Goal: Task Accomplishment & Management: Manage account settings

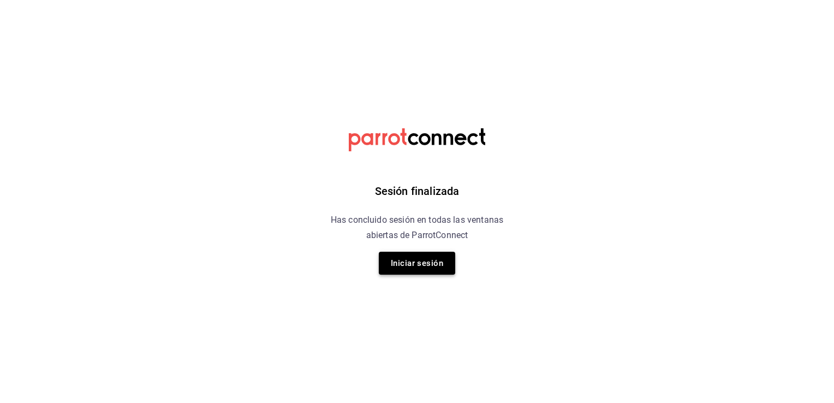
click at [391, 270] on button "Iniciar sesión" at bounding box center [417, 263] width 76 height 23
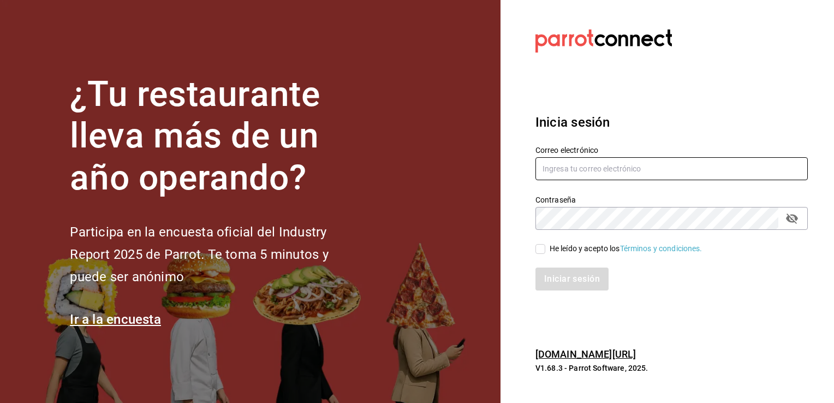
type input "giselle.chagollan@xix.com.mx"
click at [541, 250] on input "He leído y acepto los Términos y condiciones." at bounding box center [540, 249] width 10 height 10
checkbox input "true"
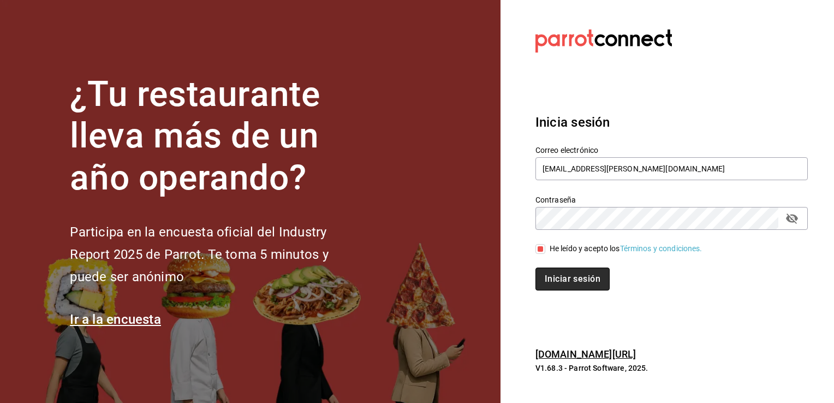
click at [564, 281] on button "Iniciar sesión" at bounding box center [572, 278] width 74 height 23
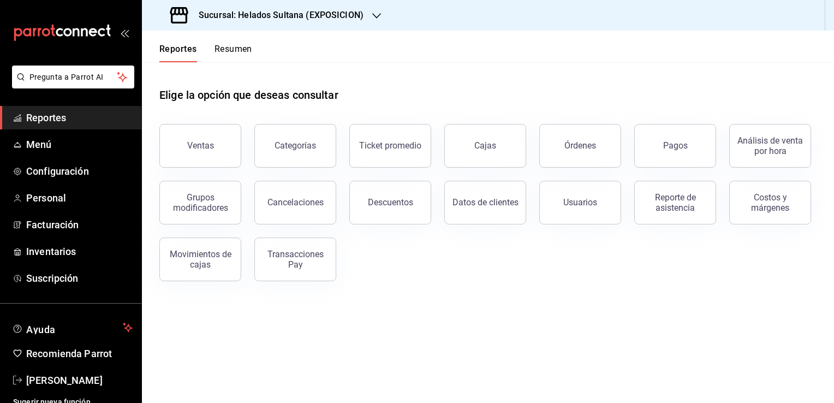
click at [335, 19] on h3 "Sucursal: Helados Sultana (EXPOSICION)" at bounding box center [277, 15] width 174 height 13
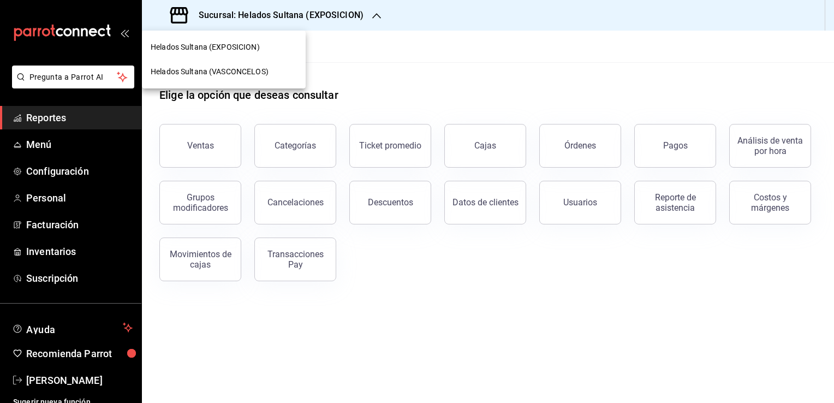
click at [266, 66] on span "Helados Sultana (VASCONCELOS)" at bounding box center [210, 71] width 118 height 11
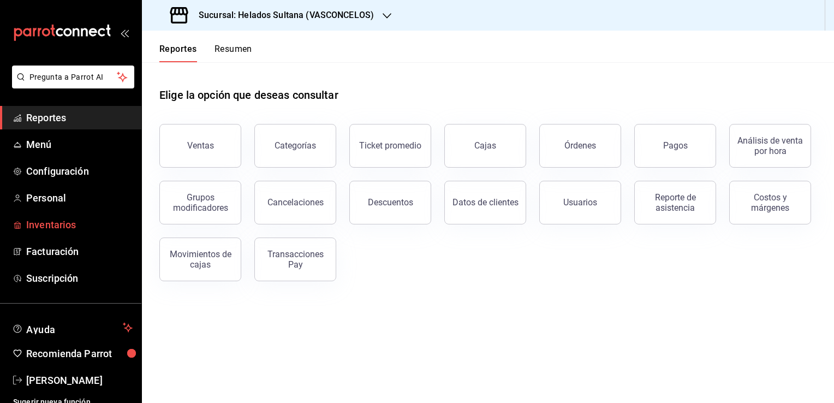
click at [56, 221] on span "Inventarios" at bounding box center [79, 224] width 106 height 15
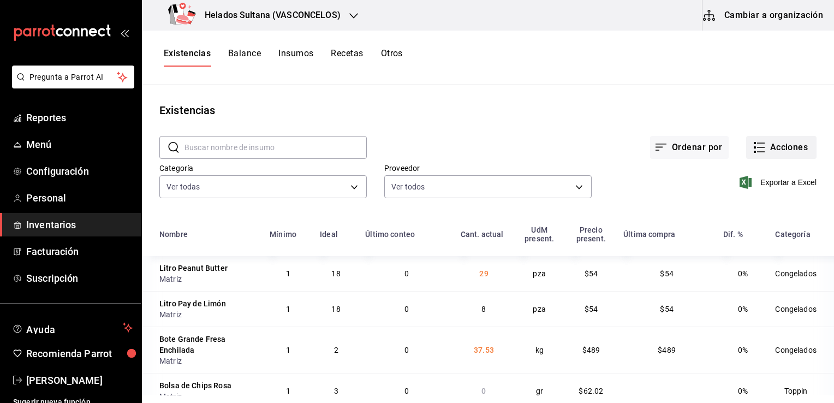
click at [761, 148] on button "Acciones" at bounding box center [781, 147] width 70 height 23
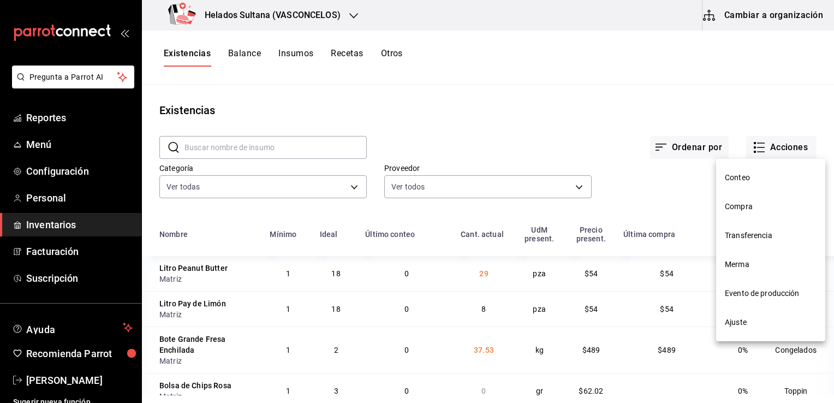
click at [738, 321] on span "Ajuste" at bounding box center [771, 322] width 92 height 11
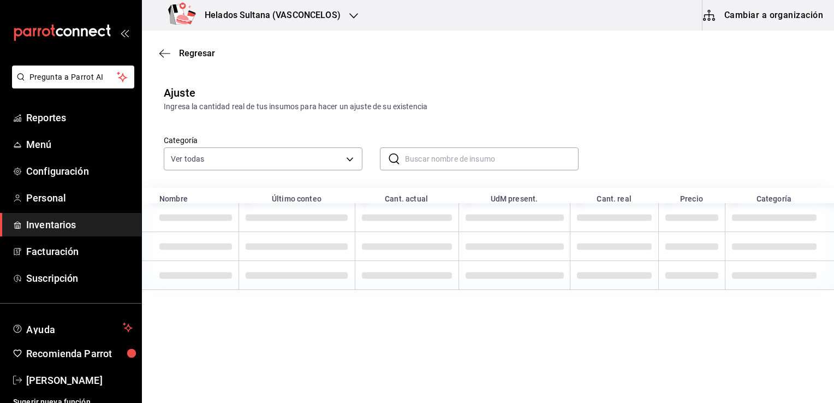
click at [522, 155] on input "text" at bounding box center [492, 159] width 174 height 22
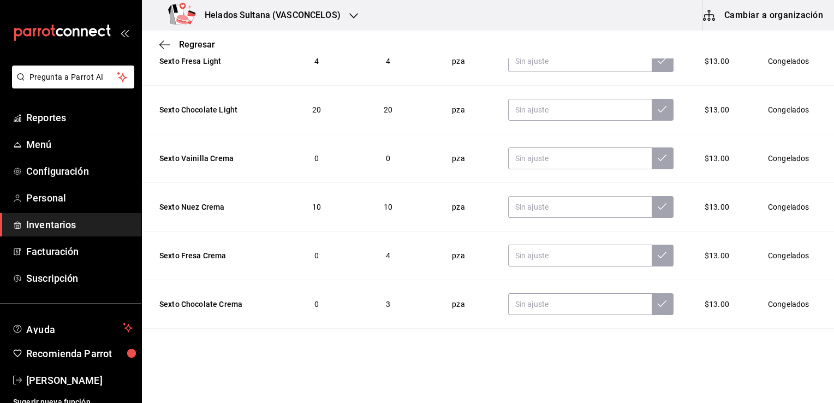
scroll to position [109, 0]
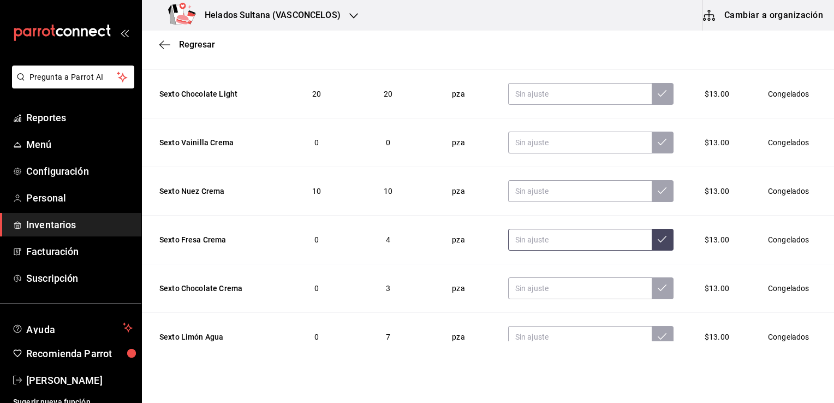
type input "sexto"
click at [565, 238] on input "text" at bounding box center [580, 240] width 144 height 22
type input "2.00"
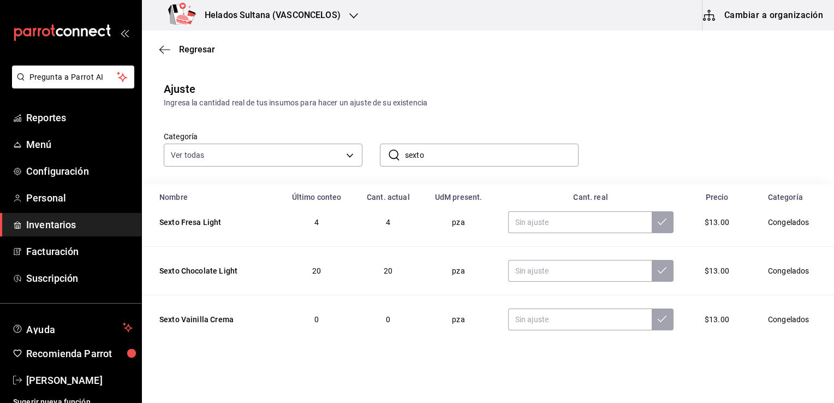
scroll to position [0, 0]
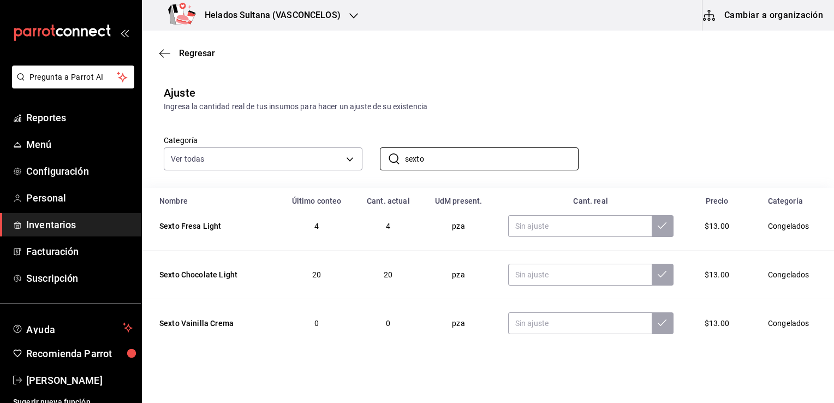
drag, startPoint x: 450, startPoint y: 165, endPoint x: 374, endPoint y: 157, distance: 76.9
click at [374, 157] on div "​ sexto ​" at bounding box center [470, 150] width 216 height 40
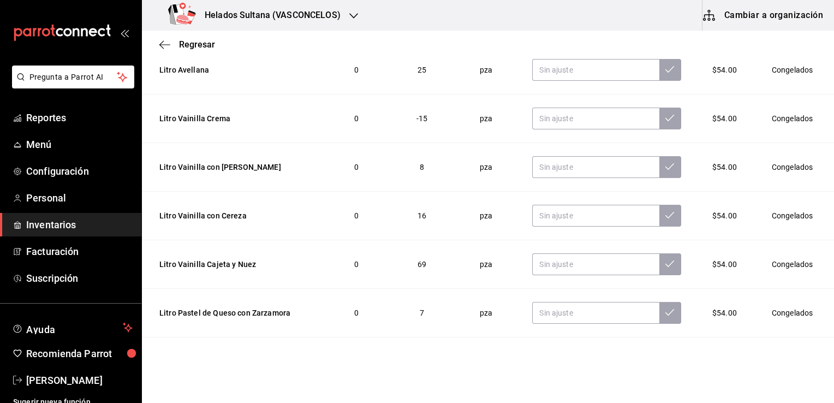
scroll to position [480, 0]
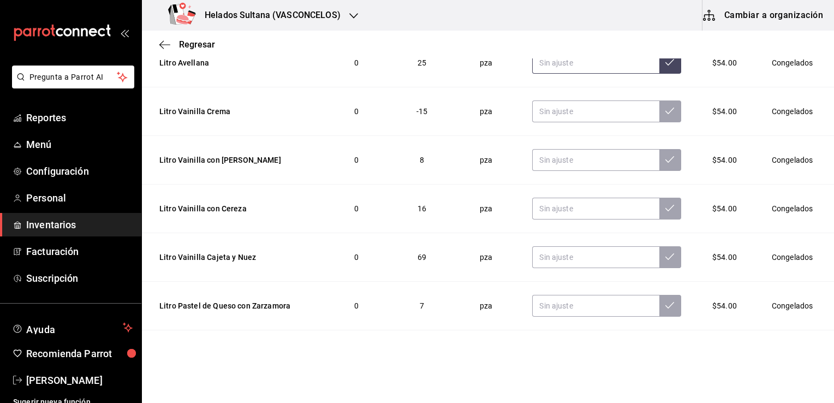
type input "litro"
click at [610, 62] on input "text" at bounding box center [595, 63] width 127 height 22
type input "20.00"
click at [594, 257] on input "text" at bounding box center [595, 257] width 127 height 22
type input "68.00"
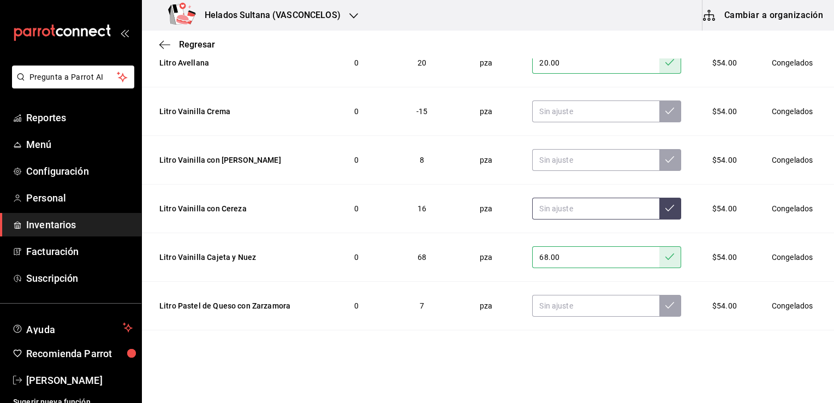
click at [591, 209] on input "text" at bounding box center [595, 209] width 127 height 22
type input "15.00"
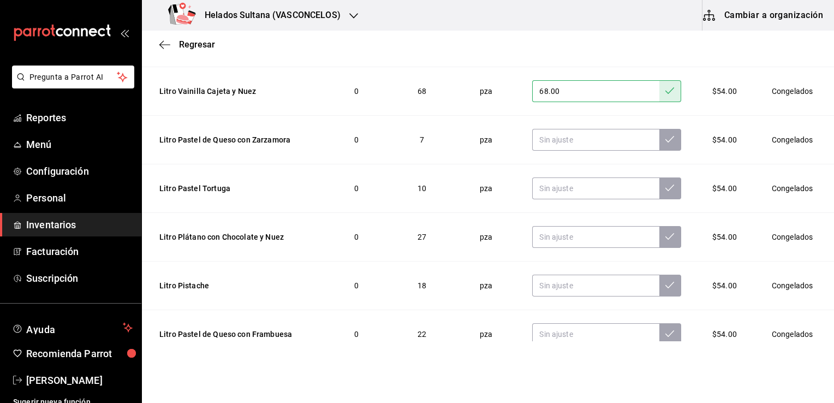
scroll to position [655, 0]
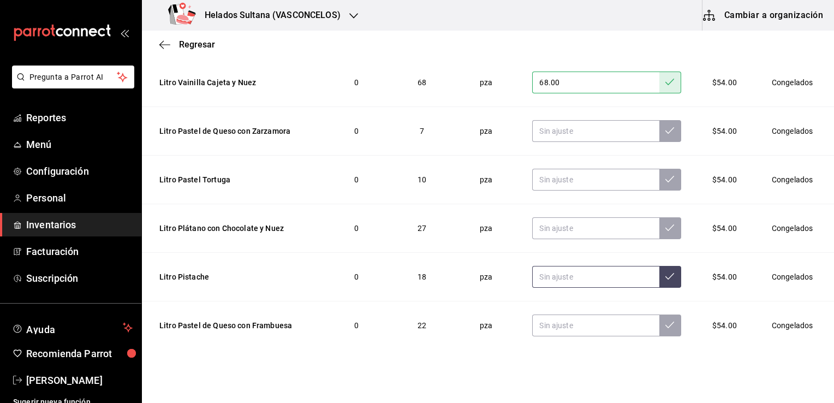
click at [629, 271] on input "text" at bounding box center [595, 277] width 127 height 22
type input "7.00"
type input "17.00"
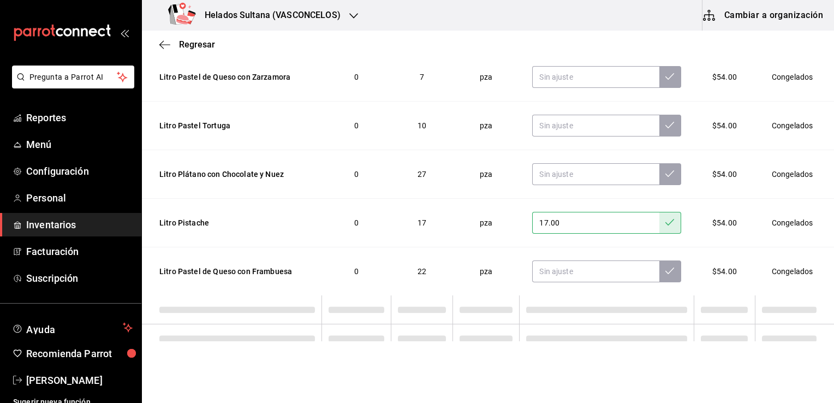
scroll to position [731, 0]
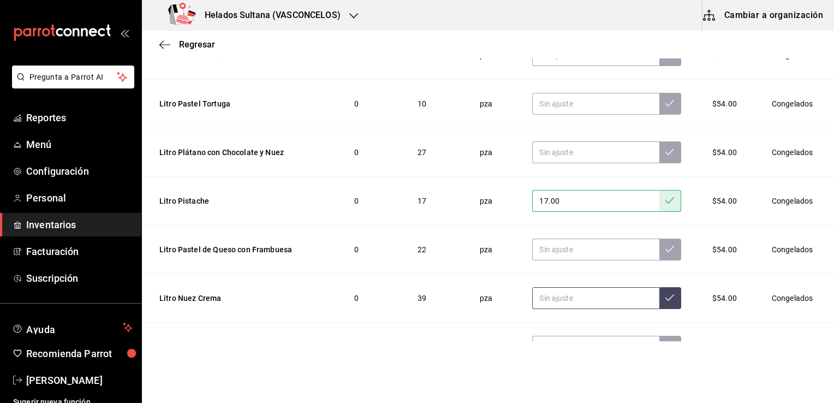
click at [620, 299] on input "text" at bounding box center [595, 298] width 127 height 22
type input "38.00"
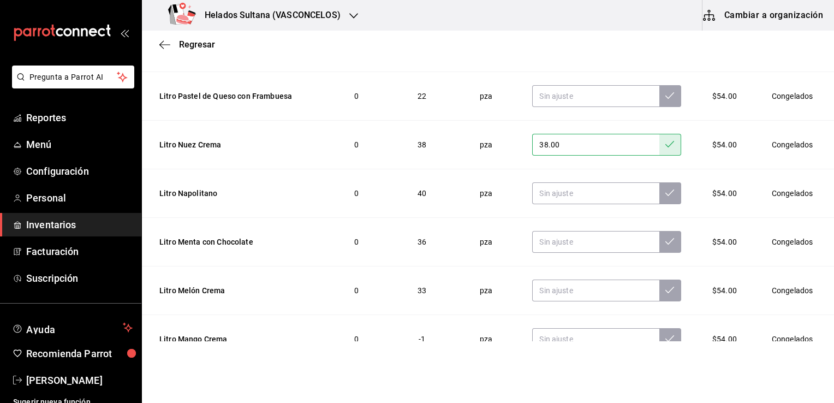
scroll to position [906, 0]
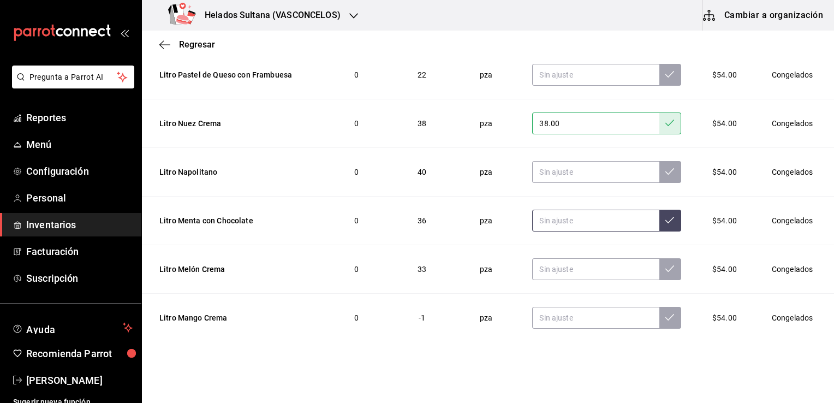
click at [589, 220] on input "text" at bounding box center [595, 221] width 127 height 22
type input "34.00"
click at [588, 271] on input "text" at bounding box center [595, 269] width 127 height 22
type input "30.00"
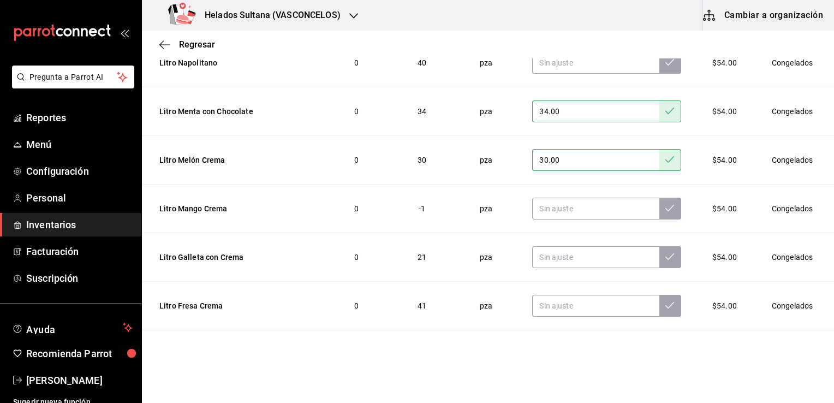
scroll to position [1037, 0]
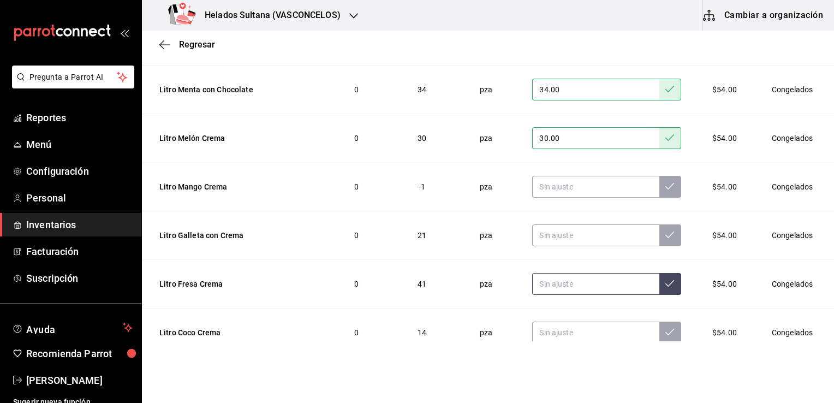
click at [621, 284] on input "text" at bounding box center [595, 284] width 127 height 22
type input "3.00"
type input "40.00"
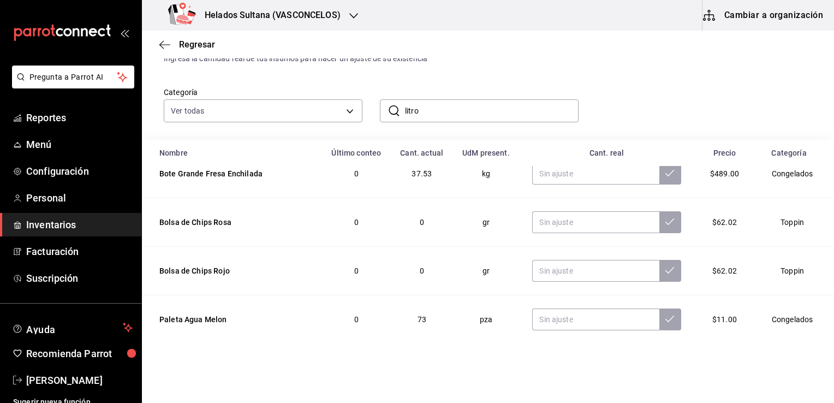
scroll to position [0, 0]
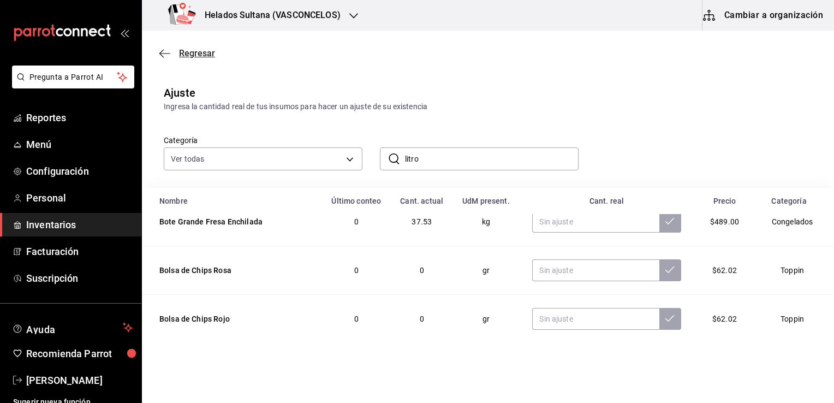
click at [194, 55] on span "Regresar" at bounding box center [197, 53] width 36 height 10
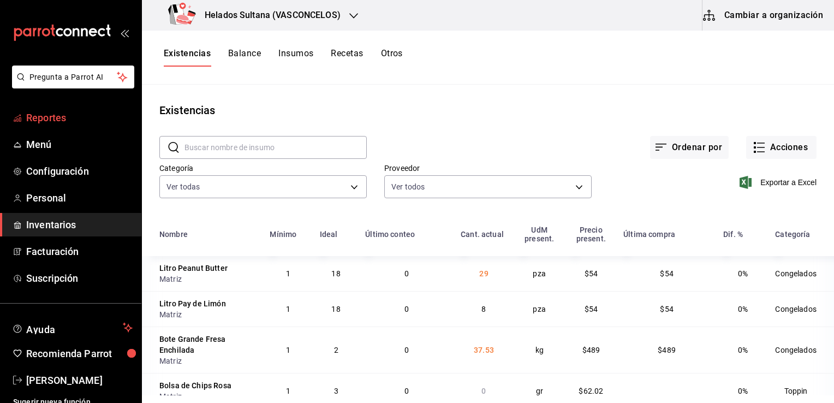
click at [59, 120] on span "Reportes" at bounding box center [79, 117] width 106 height 15
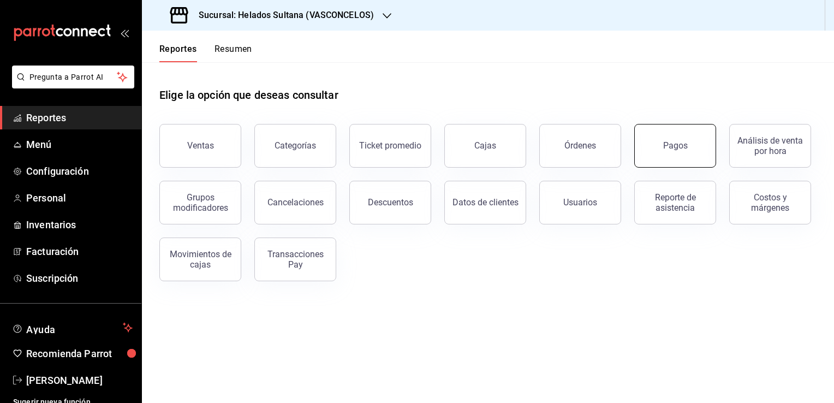
click at [678, 150] on div "Pagos" at bounding box center [675, 145] width 25 height 10
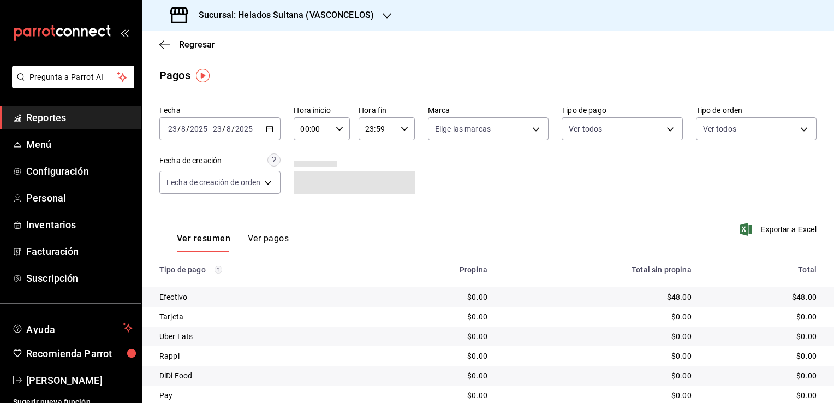
click at [275, 131] on div "[DATE] [DATE] - [DATE] [DATE]" at bounding box center [219, 128] width 121 height 23
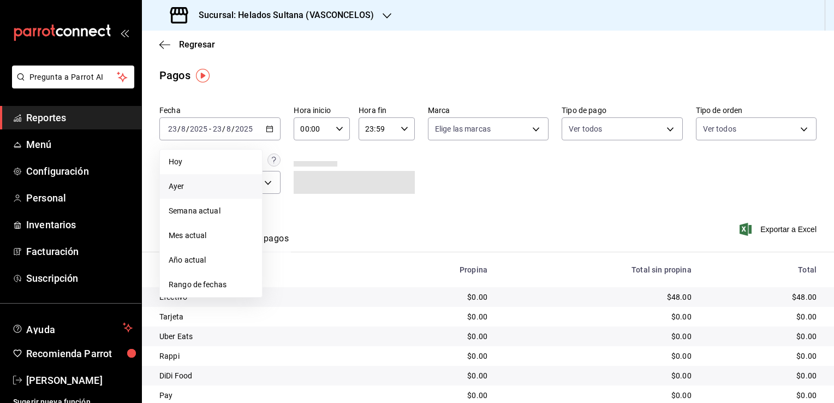
click at [216, 192] on span "Ayer" at bounding box center [211, 186] width 85 height 11
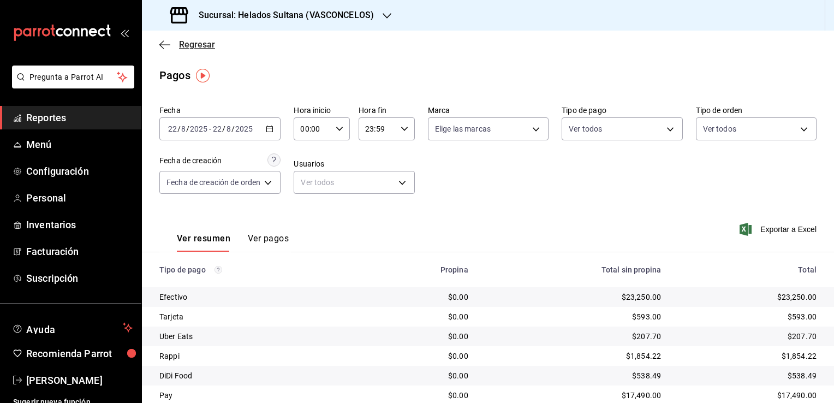
click at [184, 46] on span "Regresar" at bounding box center [197, 44] width 36 height 10
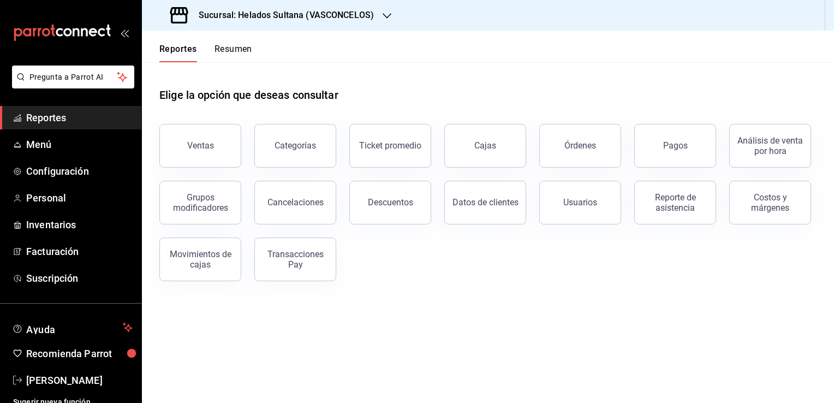
click at [228, 44] on button "Resumen" at bounding box center [234, 53] width 38 height 19
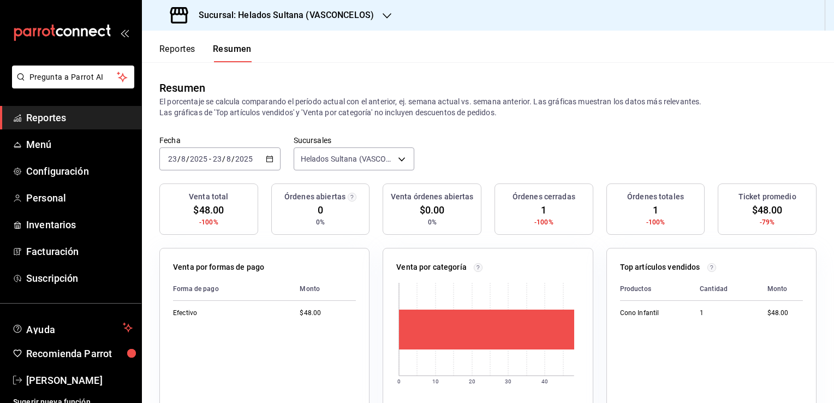
click at [267, 164] on div "[DATE] [DATE] - [DATE] [DATE]" at bounding box center [219, 158] width 121 height 23
click at [212, 211] on span "Ayer" at bounding box center [211, 216] width 85 height 11
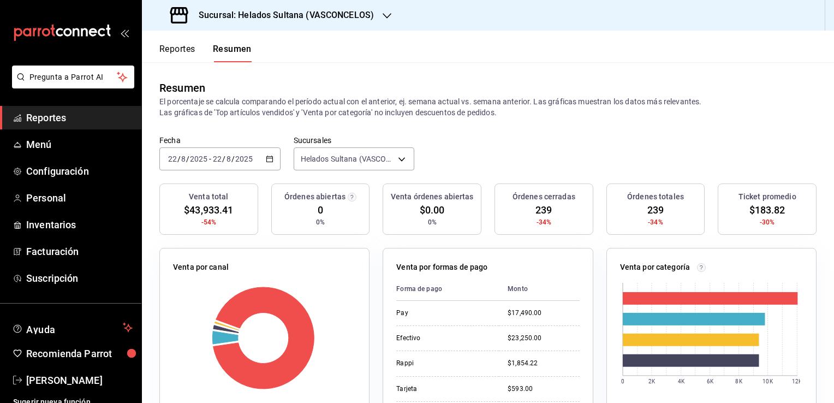
click at [268, 158] on \(Stroke\) "button" at bounding box center [269, 158] width 6 height 1
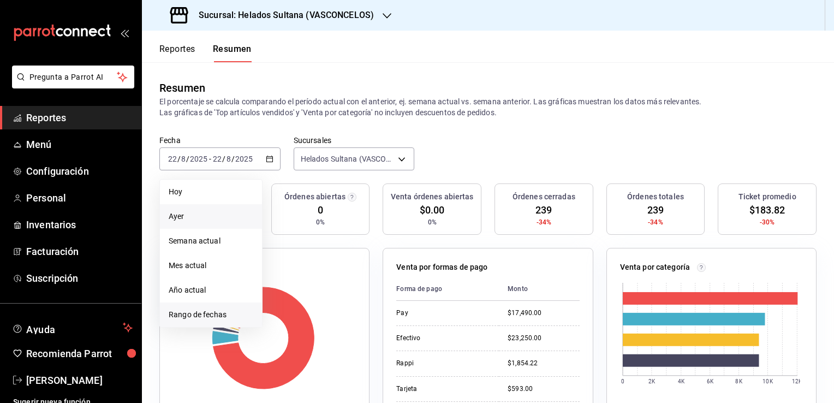
click at [212, 309] on span "Rango de fechas" at bounding box center [211, 314] width 85 height 11
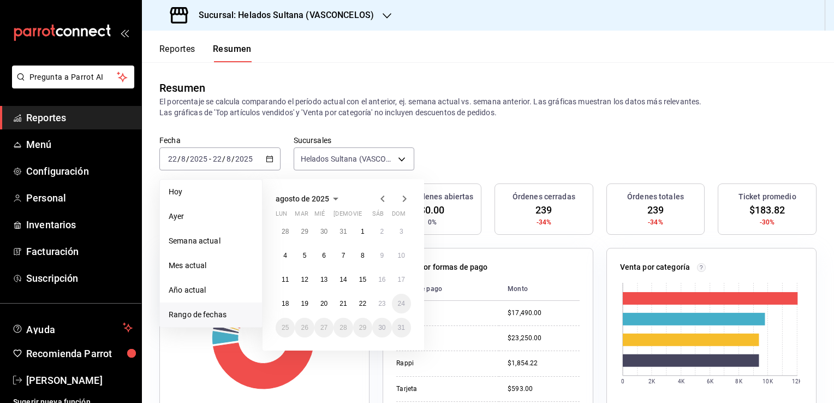
click at [382, 199] on icon "button" at bounding box center [382, 198] width 4 height 7
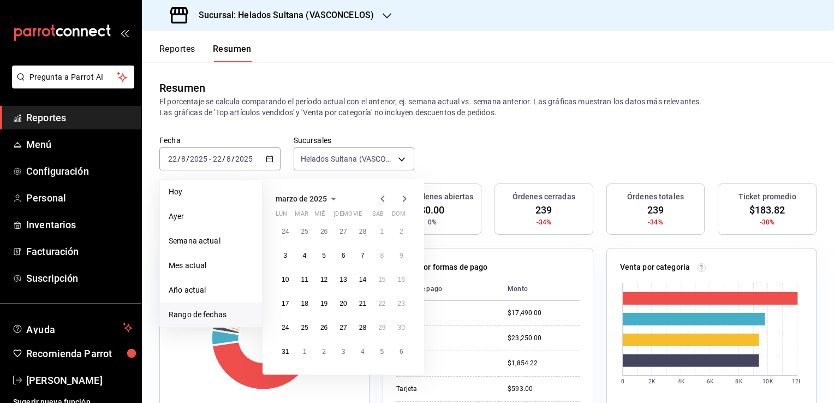
click at [382, 199] on icon "button" at bounding box center [382, 198] width 4 height 7
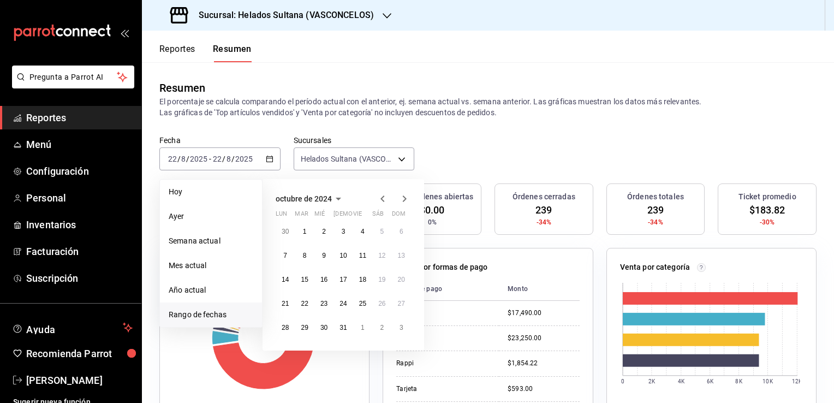
click at [382, 199] on icon "button" at bounding box center [382, 198] width 4 height 7
click at [384, 298] on button "24" at bounding box center [381, 304] width 19 height 20
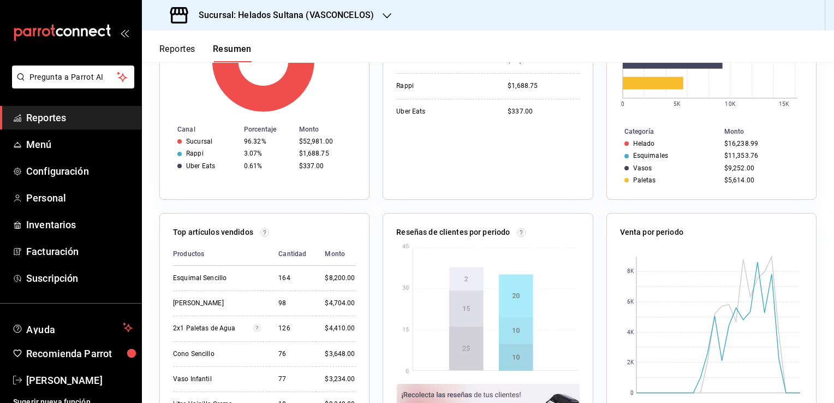
scroll to position [278, 0]
click at [732, 310] on rect at bounding box center [718, 323] width 164 height 136
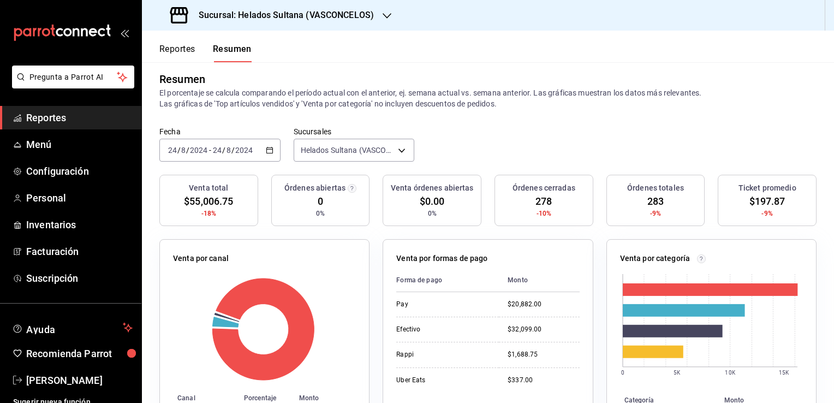
scroll to position [0, 0]
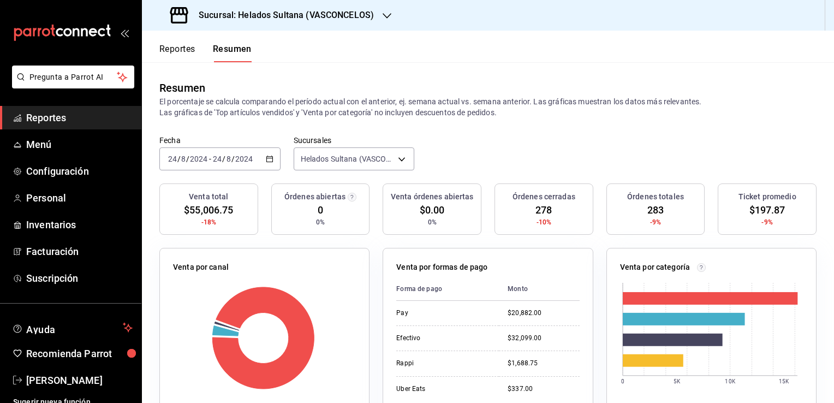
click at [59, 111] on span "Reportes" at bounding box center [79, 117] width 106 height 15
